Goal: Obtain resource: Download file/media

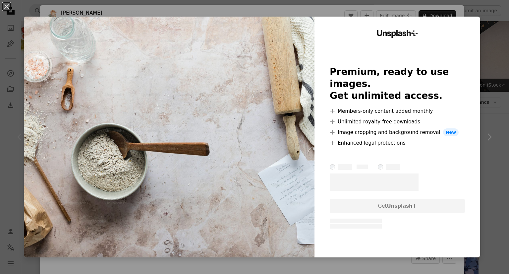
scroll to position [66, 0]
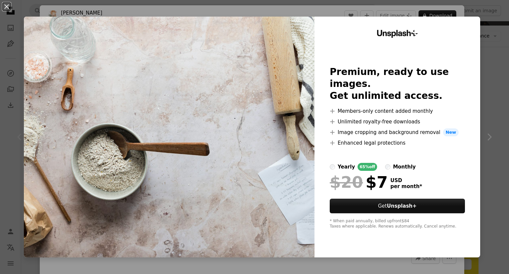
click at [378, 11] on div "An X shape Unsplash+ Premium, ready to use images. Get unlimited access. A plus…" at bounding box center [254, 137] width 509 height 274
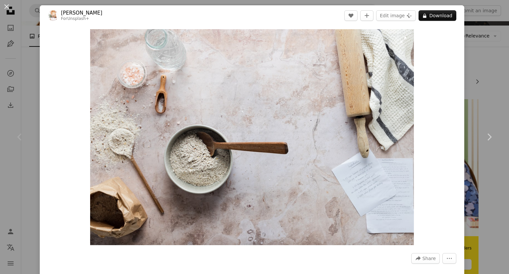
click at [311, 103] on img "Zoom in on this image" at bounding box center [252, 137] width 324 height 216
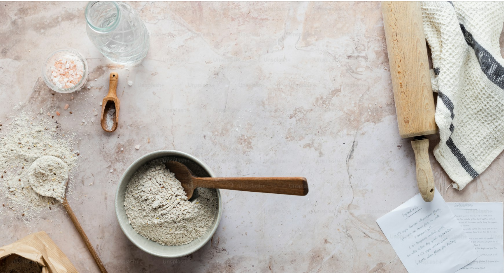
scroll to position [30, 0]
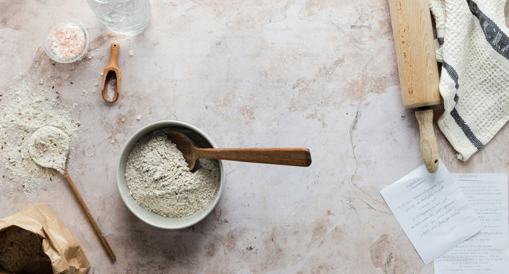
click at [481, 40] on img "Zoom out on this image" at bounding box center [255, 140] width 510 height 340
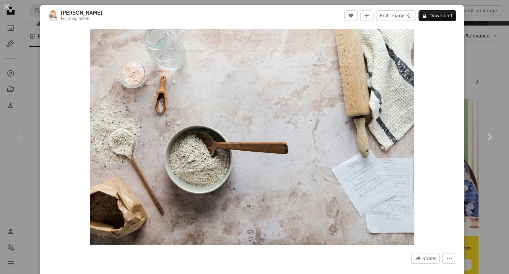
click at [483, 39] on div "An X shape Chevron left Chevron right [PERSON_NAME] For Unsplash+ A heart A plu…" at bounding box center [254, 137] width 509 height 274
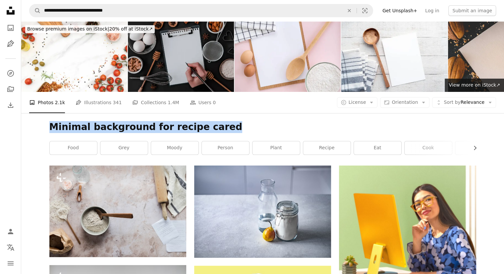
drag, startPoint x: 90, startPoint y: 130, endPoint x: 213, endPoint y: 120, distance: 123.4
click at [213, 120] on div "Minimal background for recipe cared Chevron right food grey [PERSON_NAME] perso…" at bounding box center [262, 139] width 443 height 52
copy h1 "Minimal background for recipe cared"
